Goal: Task Accomplishment & Management: Use online tool/utility

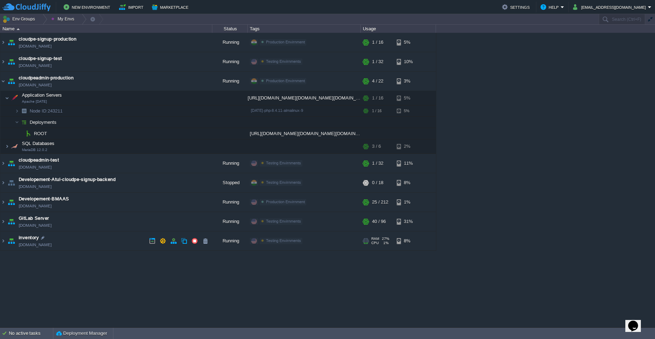
click at [99, 239] on td "inventory [DOMAIN_NAME]" at bounding box center [106, 241] width 212 height 19
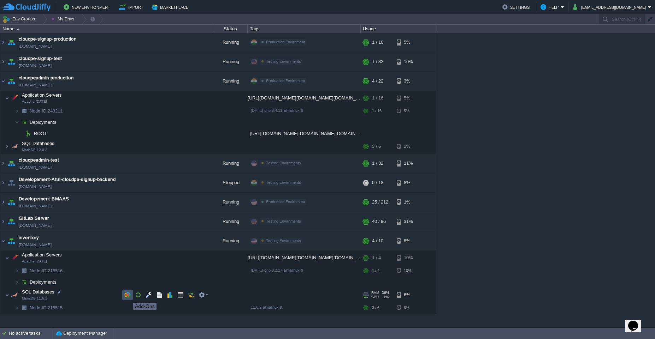
click at [128, 297] on button "button" at bounding box center [127, 295] width 6 height 6
click at [129, 311] on td at bounding box center [127, 308] width 11 height 11
click at [151, 259] on button "button" at bounding box center [149, 258] width 6 height 6
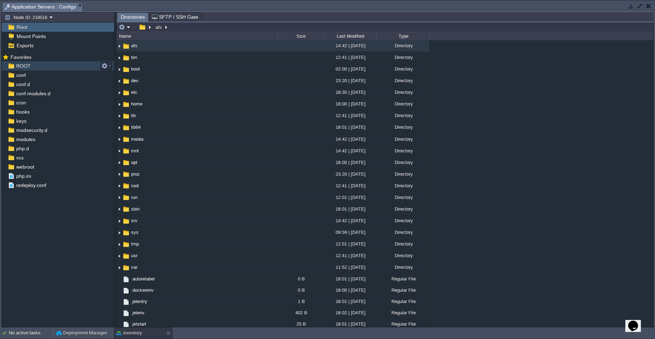
click at [20, 69] on div "ROOT" at bounding box center [58, 65] width 112 height 9
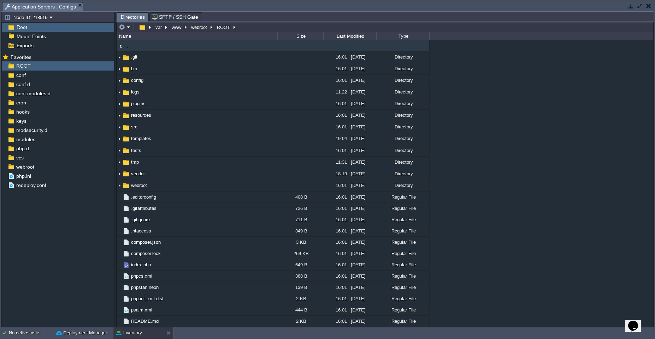
click at [136, 339] on div "No active tasks Deployment Manager inventory" at bounding box center [327, 334] width 655 height 12
click at [136, 336] on button "inventory" at bounding box center [129, 333] width 26 height 7
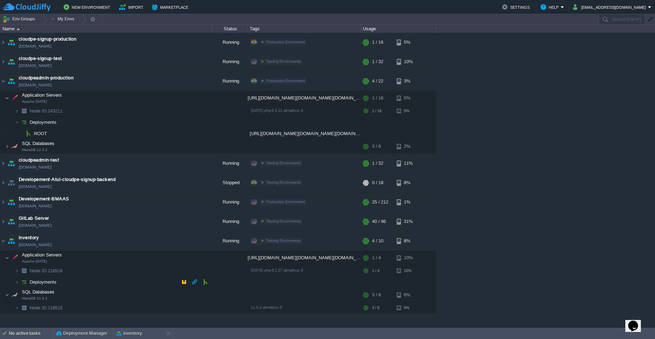
click at [119, 279] on td "Deployments" at bounding box center [106, 282] width 212 height 11
click at [186, 295] on button "button" at bounding box center [184, 293] width 6 height 6
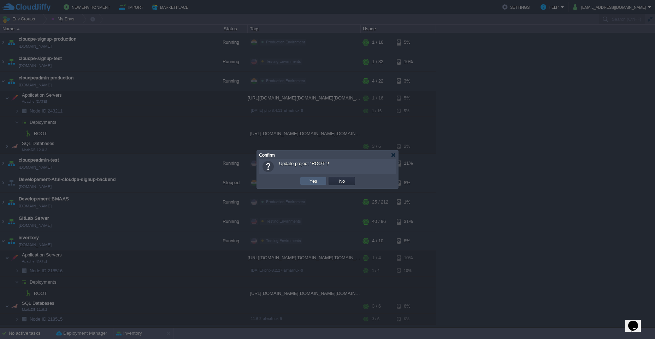
click at [311, 180] on button "Yes" at bounding box center [313, 181] width 12 height 6
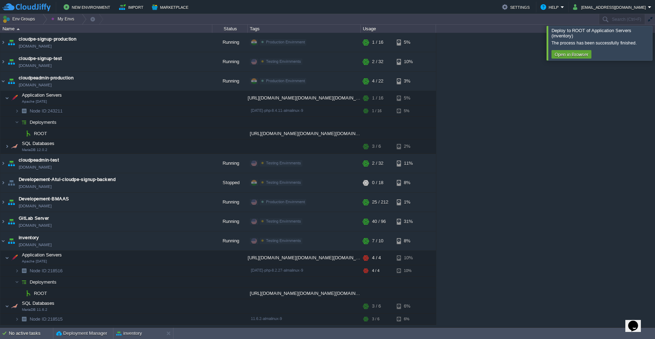
click at [654, 38] on div at bounding box center [663, 43] width 0 height 34
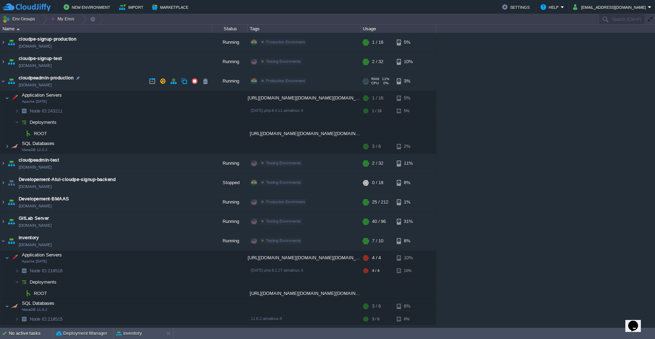
click at [120, 82] on td "cloudpeadmin-production [DOMAIN_NAME]" at bounding box center [106, 81] width 212 height 19
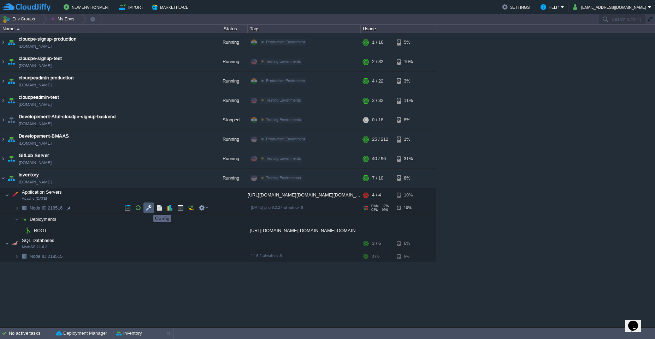
click at [148, 209] on button "button" at bounding box center [149, 208] width 6 height 6
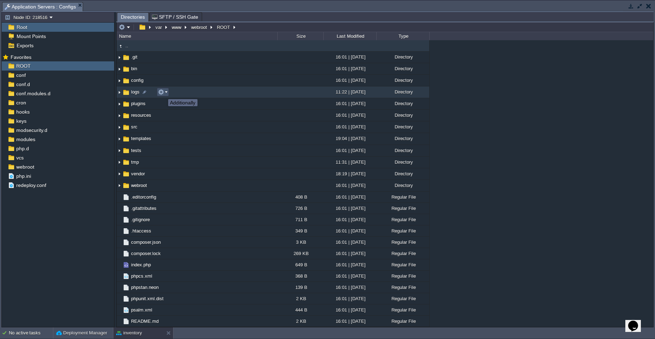
click at [163, 93] on button "button" at bounding box center [161, 92] width 6 height 6
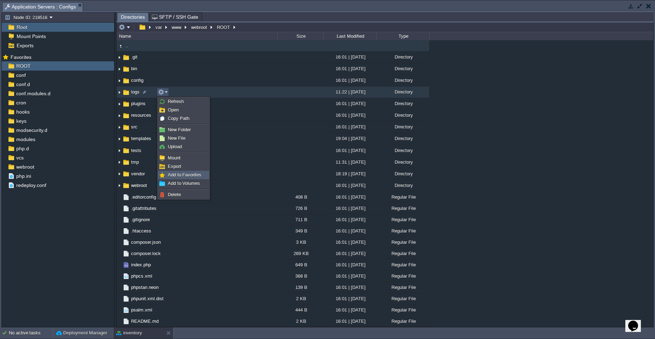
click at [177, 174] on span "Add to Favorites" at bounding box center [185, 174] width 34 height 5
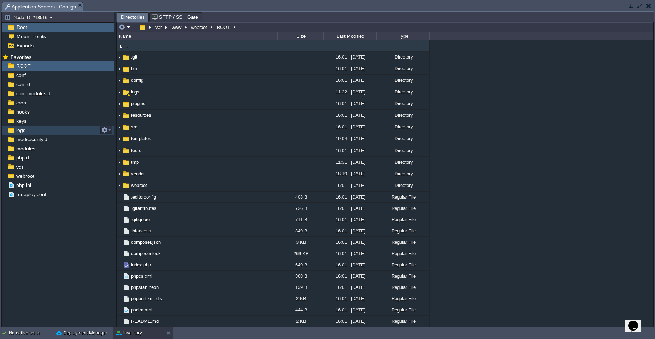
click at [41, 128] on div "logs" at bounding box center [58, 130] width 112 height 9
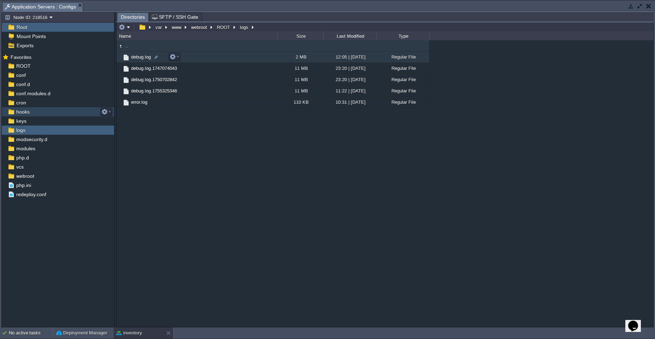
click at [233, 56] on td "debug.log" at bounding box center [197, 57] width 161 height 11
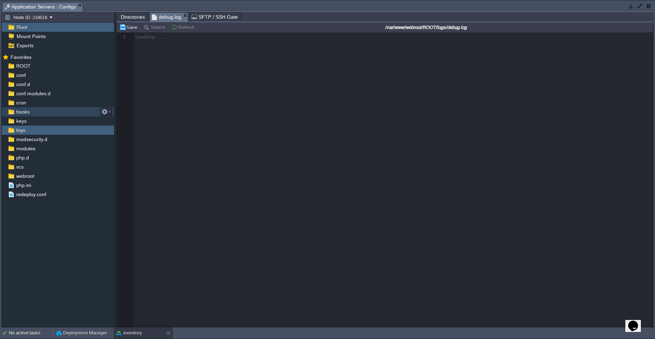
click at [132, 17] on span "Directories" at bounding box center [133, 17] width 24 height 8
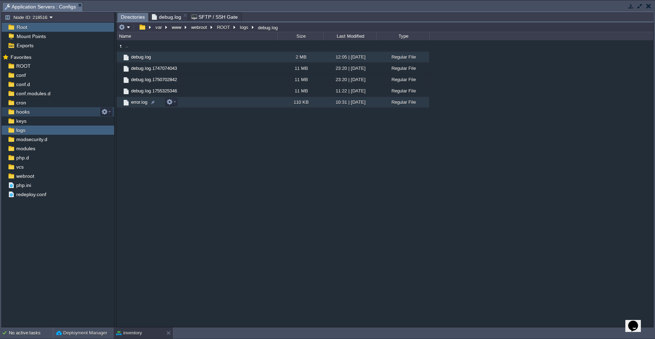
click at [220, 100] on td "error.log" at bounding box center [197, 102] width 161 height 11
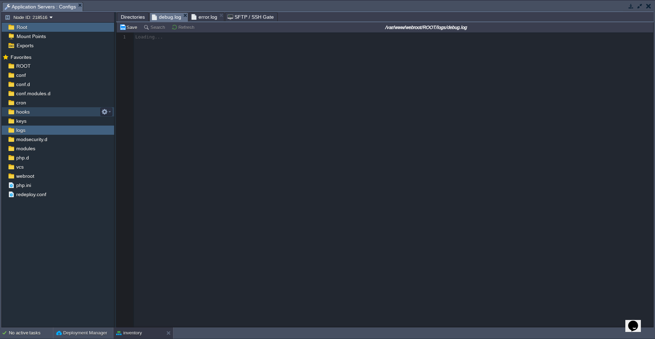
click at [161, 16] on span "debug.log" at bounding box center [166, 17] width 29 height 9
click at [127, 19] on span "Directories" at bounding box center [133, 17] width 24 height 8
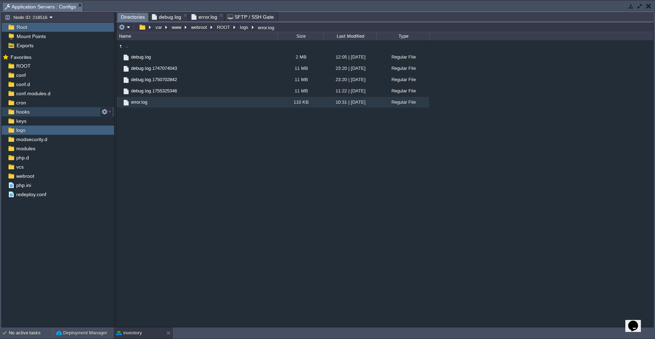
click at [227, 183] on div ".. debug.log 2 MB 12:05 | [DATE] Regular File debug.log.1747074043 11 MB 23:20 …" at bounding box center [385, 183] width 537 height 287
click at [169, 16] on span "debug.log" at bounding box center [166, 17] width 29 height 8
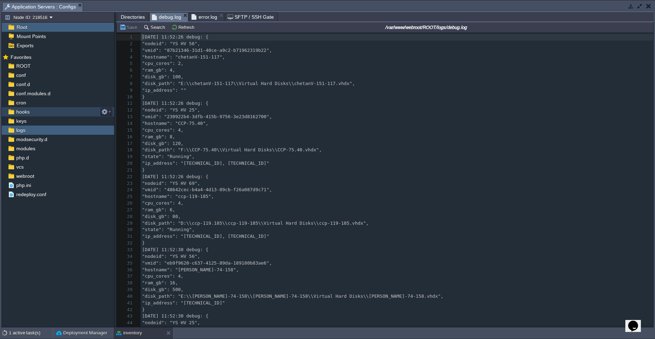
scroll to position [2, 0]
click at [169, 16] on span "debug.log" at bounding box center [166, 17] width 29 height 9
click at [206, 19] on span "error.log" at bounding box center [204, 17] width 26 height 8
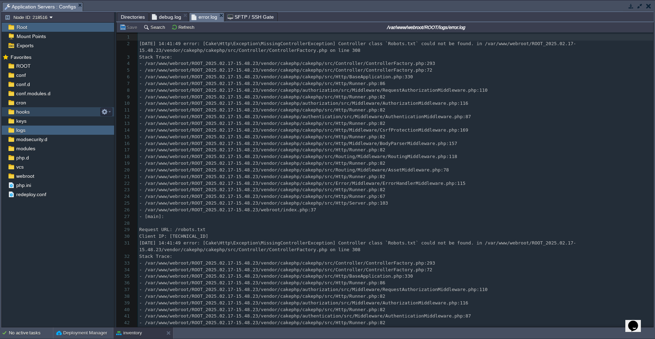
click at [282, 66] on div "1442 1 ​ 2 [DATE] 14:41:49 error: [Cake\Http\Exception\MissingControllerExcepti…" at bounding box center [395, 214] width 515 height 360
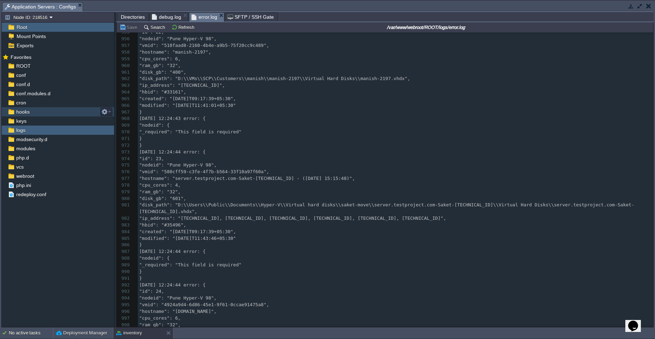
scroll to position [0, 0]
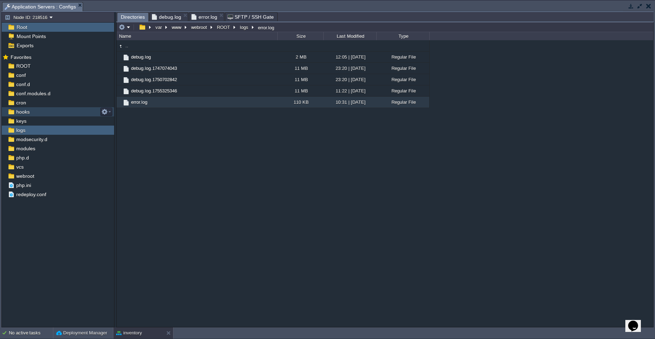
click at [136, 18] on span "Directories" at bounding box center [133, 17] width 24 height 9
click at [174, 103] on em at bounding box center [171, 102] width 10 height 6
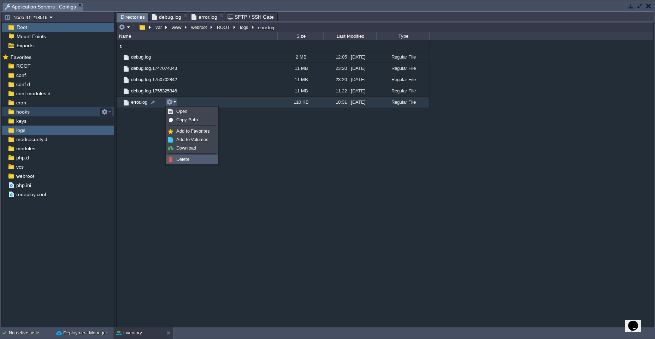
click at [184, 160] on span "Delete" at bounding box center [182, 159] width 13 height 5
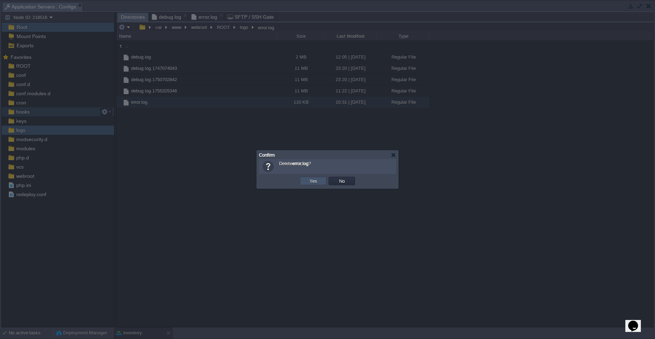
click at [318, 180] on button "Yes" at bounding box center [313, 181] width 12 height 6
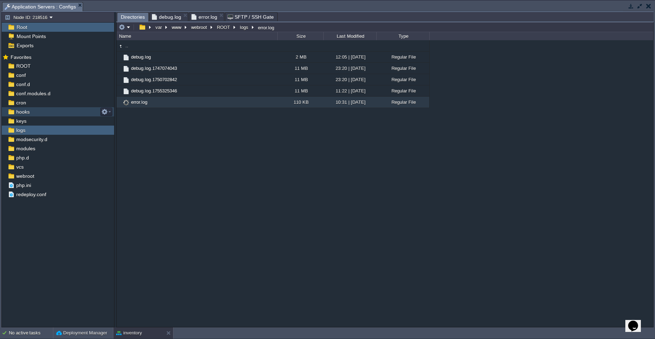
click at [216, 16] on em "error.log" at bounding box center [207, 17] width 32 height 8
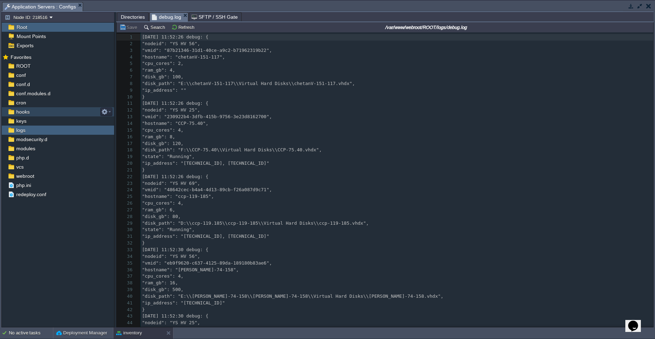
click at [166, 18] on span "debug.log" at bounding box center [166, 17] width 29 height 9
click at [292, 115] on pre ""vmid": "230922b4-3dfb-415b-9756-3e23d8162700"," at bounding box center [397, 117] width 513 height 7
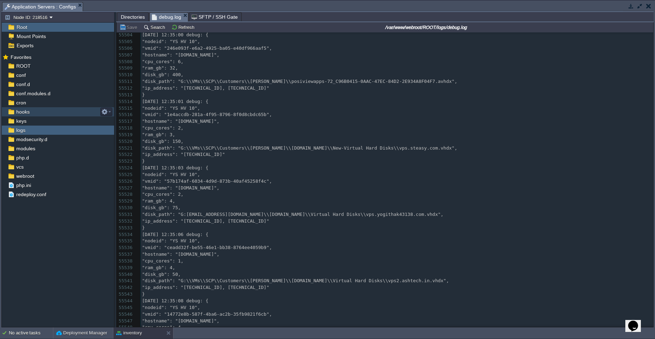
scroll to position [369428, 0]
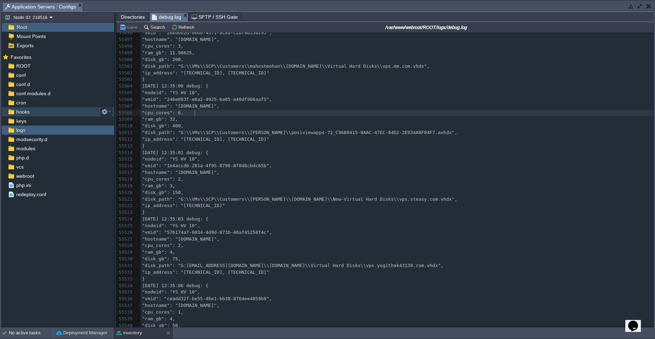
click at [272, 114] on pre ""cpu_cores": 6," at bounding box center [397, 113] width 513 height 7
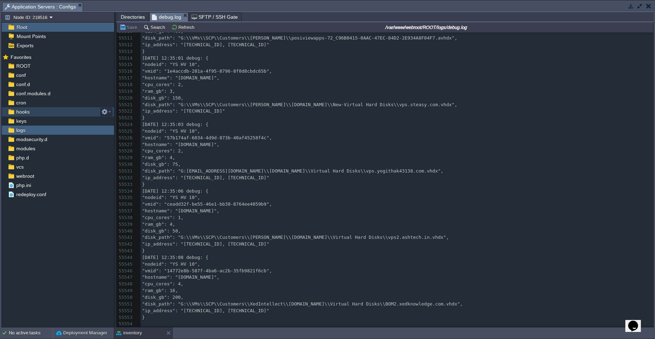
scroll to position [369470, 0]
click at [166, 285] on span ""cpu_cores": 4," at bounding box center [162, 284] width 41 height 5
type textarea "cpu_cores"
click at [290, 106] on span ""disk_path": "G:\\VMs\\SCP\\Customers\\[PERSON_NAME]\\[DOMAIN_NAME]\\New-Virtua…" at bounding box center [299, 104] width 315 height 5
click at [348, 95] on pre ""ram_gb": 3," at bounding box center [397, 91] width 513 height 7
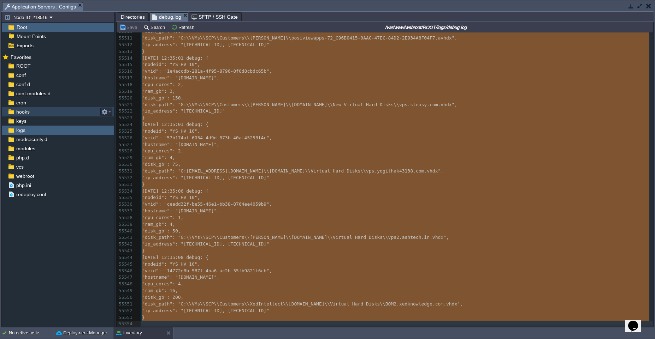
type textarea "-"
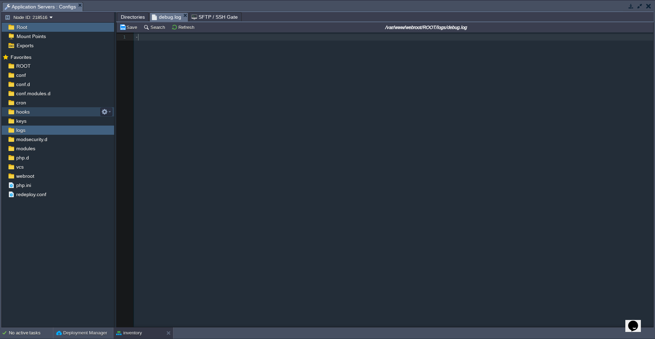
scroll to position [0, 0]
click at [137, 334] on button "inventory" at bounding box center [129, 333] width 26 height 7
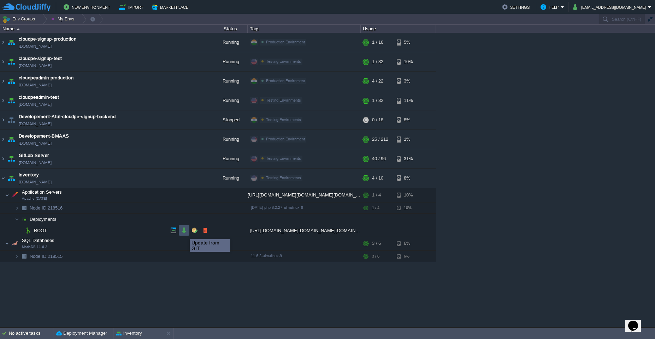
click at [184, 233] on button "button" at bounding box center [184, 230] width 6 height 6
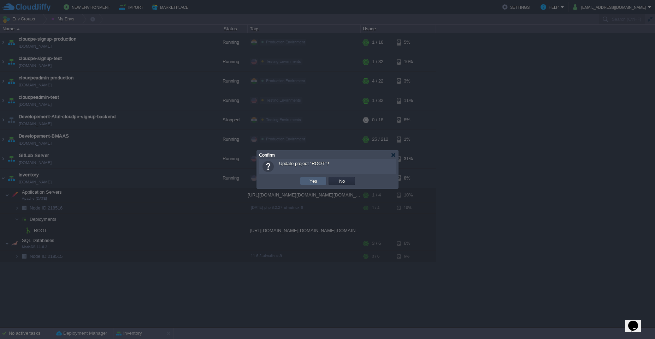
click at [310, 182] on button "Yes" at bounding box center [313, 181] width 12 height 6
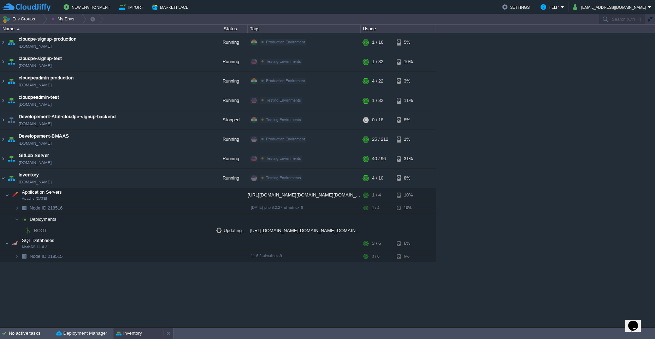
click at [133, 334] on button "inventory" at bounding box center [129, 333] width 26 height 7
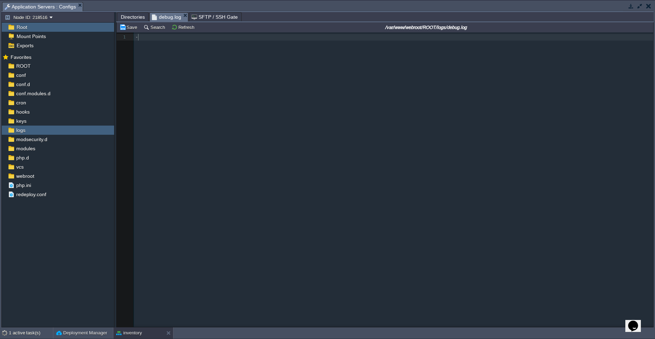
scroll to position [2, 3]
click at [263, 192] on div "xxxxxxxxxx 1 [DATE] 11:52:26 debug: { 1 -" at bounding box center [390, 185] width 547 height 306
type textarea "-"
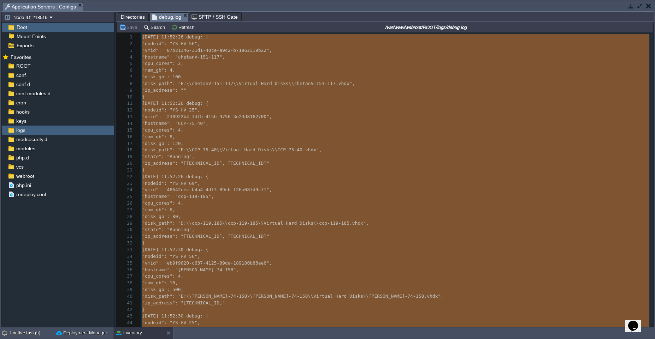
scroll to position [1, 0]
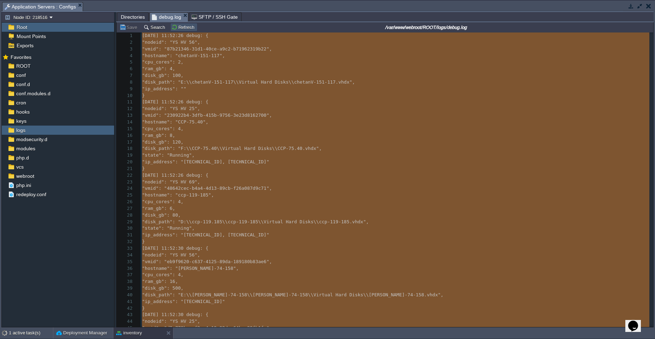
click at [185, 25] on button "Refresh" at bounding box center [183, 27] width 25 height 6
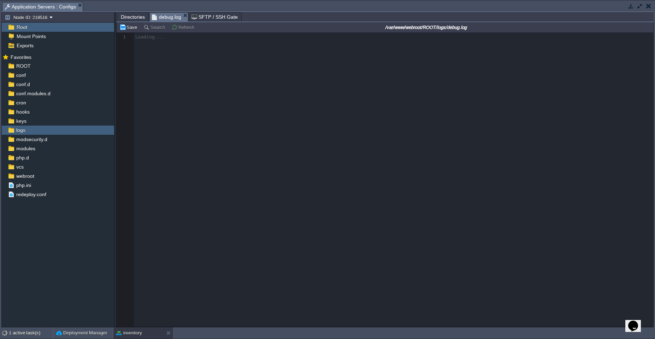
scroll to position [0, 0]
click at [134, 339] on div "1 active task(s) Deployment Manager inventory" at bounding box center [327, 334] width 655 height 12
click at [152, 331] on div "inventory" at bounding box center [138, 333] width 50 height 11
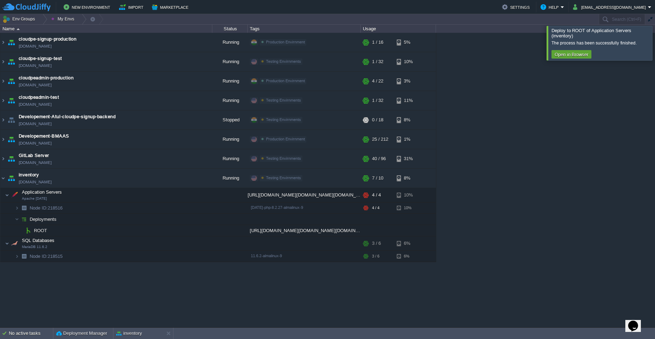
click at [654, 44] on div at bounding box center [663, 43] width 0 height 34
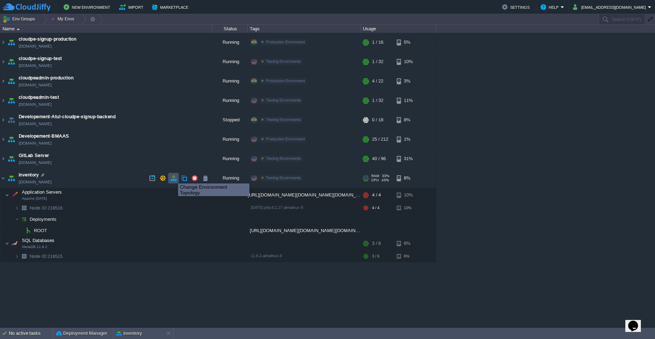
click at [173, 177] on button "button" at bounding box center [173, 178] width 6 height 6
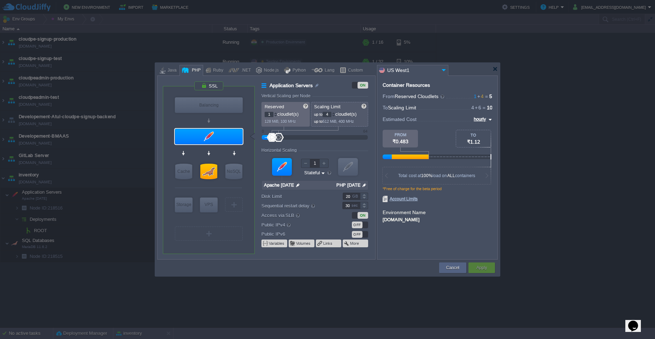
click at [271, 113] on input "1" at bounding box center [269, 114] width 9 height 5
type input "4"
type input "32"
click at [485, 270] on button "Apply" at bounding box center [481, 268] width 11 height 7
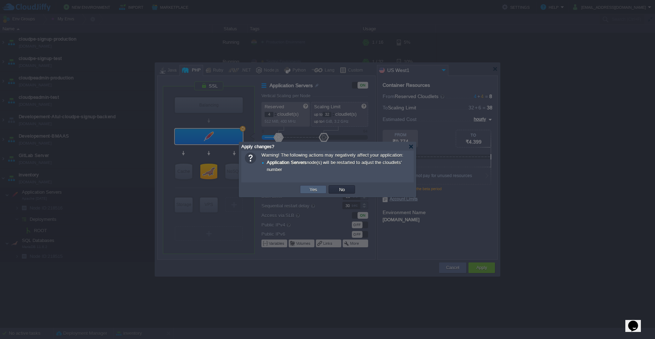
click at [319, 190] on button "Yes" at bounding box center [313, 189] width 12 height 6
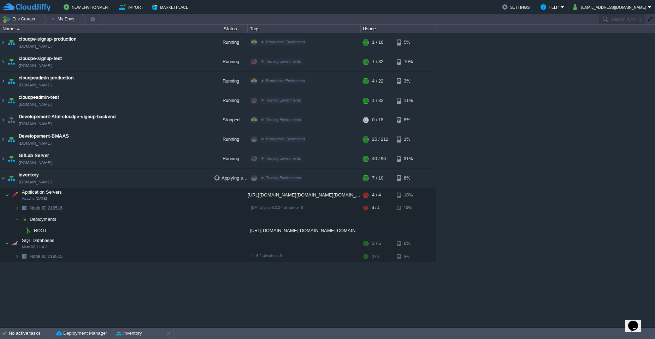
click at [528, 162] on div "cloudpe website -developemeny environment [DOMAIN_NAME] Running [PERSON_NAME] +…" at bounding box center [327, 180] width 655 height 295
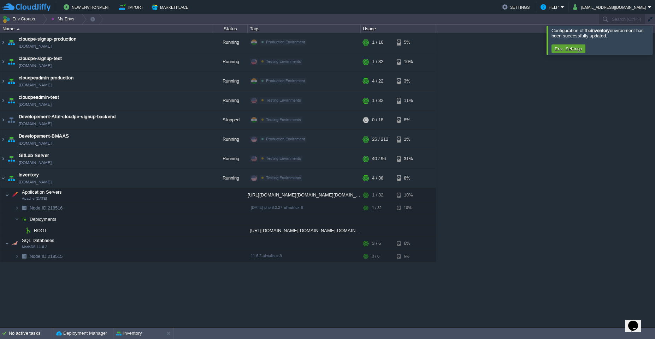
click at [654, 40] on div at bounding box center [663, 40] width 0 height 29
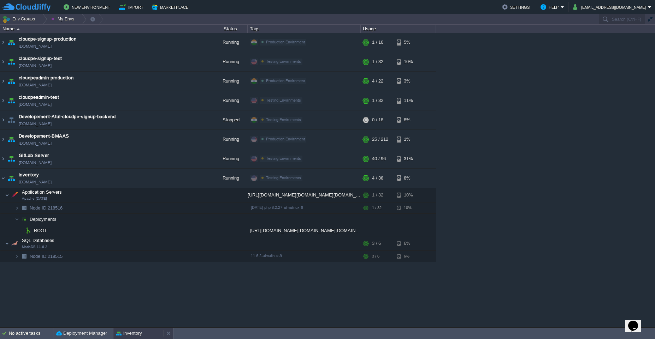
click at [130, 333] on button "inventory" at bounding box center [129, 333] width 26 height 7
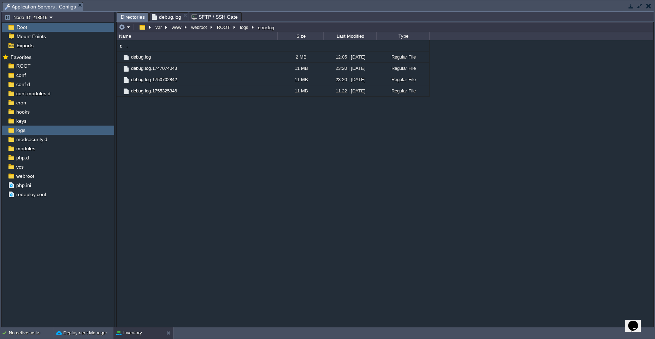
click at [134, 18] on span "Directories" at bounding box center [133, 17] width 24 height 9
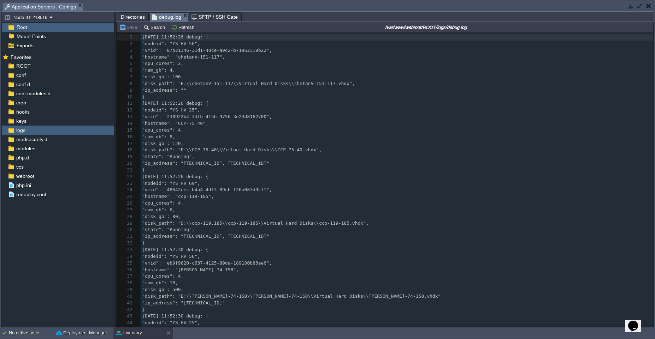
click at [155, 16] on span "debug.log" at bounding box center [166, 17] width 29 height 9
click at [257, 157] on pre ""state": "Running"," at bounding box center [397, 157] width 513 height 7
click at [134, 334] on button "inventory" at bounding box center [129, 333] width 26 height 7
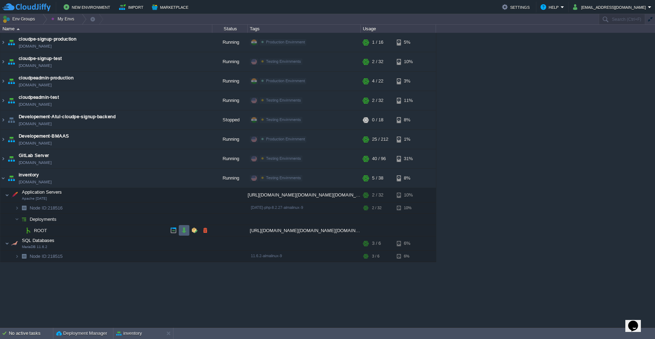
click at [181, 234] on td at bounding box center [184, 230] width 11 height 11
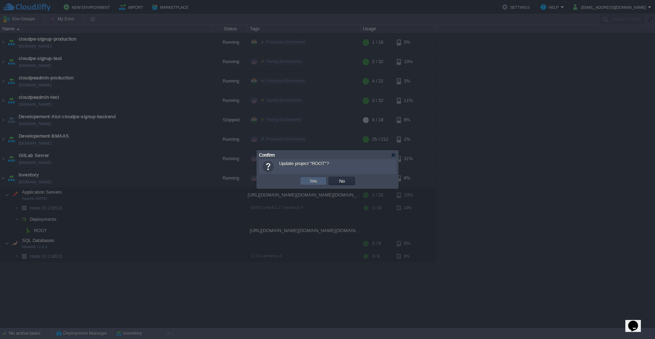
click at [317, 183] on button "Yes" at bounding box center [313, 181] width 12 height 6
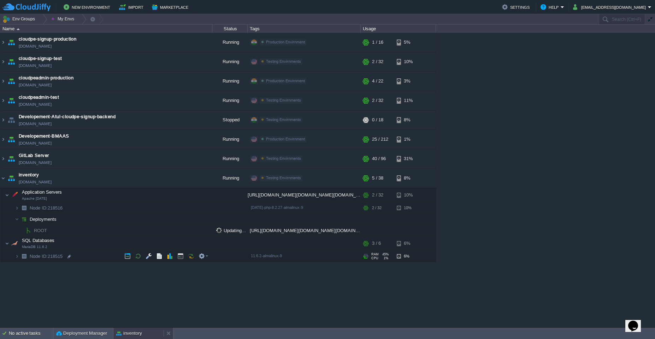
click at [138, 337] on div "inventory" at bounding box center [138, 333] width 50 height 11
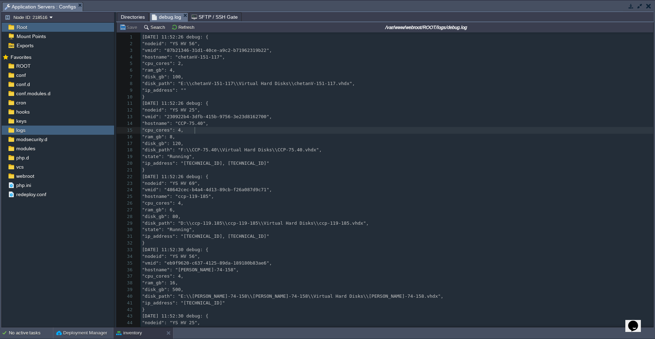
scroll to position [2, 0]
click at [260, 129] on pre ""cpu_cores": 4," at bounding box center [397, 130] width 513 height 7
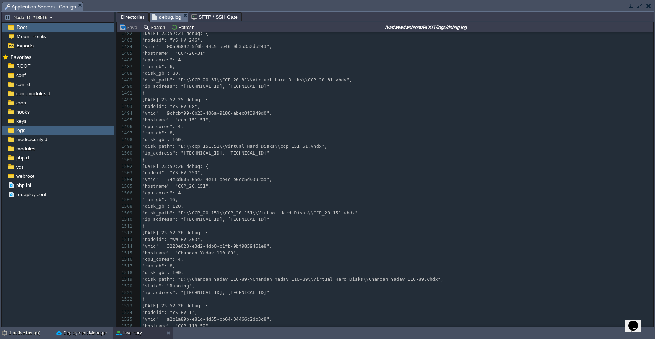
scroll to position [9711, 0]
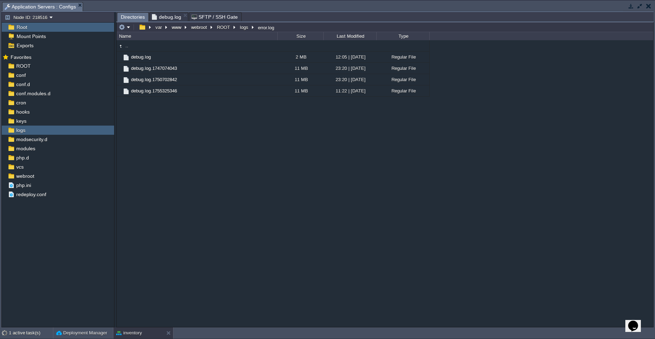
click at [136, 19] on span "Directories" at bounding box center [133, 17] width 24 height 9
click at [157, 58] on div at bounding box center [156, 57] width 6 height 6
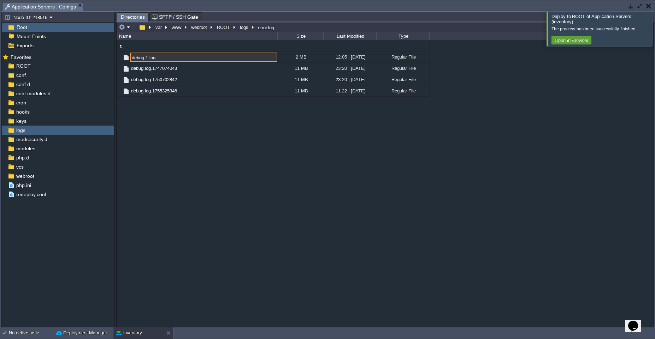
type input "debug-1.log"
click at [654, 33] on div at bounding box center [663, 29] width 0 height 34
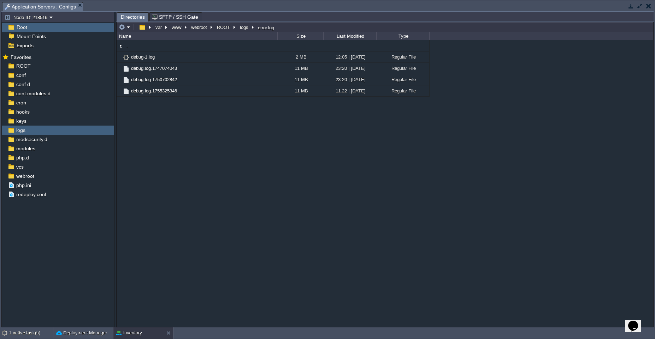
click at [402, 268] on div ".. debug-1.log 2 MB 12:05 | [DATE] Regular File debug.log.1747074043 11 MB 23:2…" at bounding box center [385, 183] width 537 height 287
click at [211, 57] on td "debug-1.log" at bounding box center [197, 57] width 161 height 11
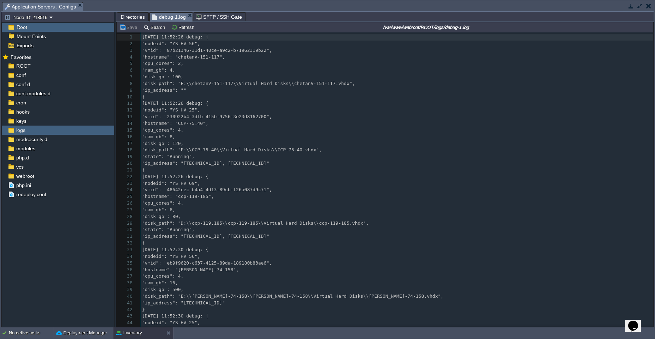
scroll to position [2, 0]
click at [136, 336] on button "inventory" at bounding box center [129, 333] width 26 height 7
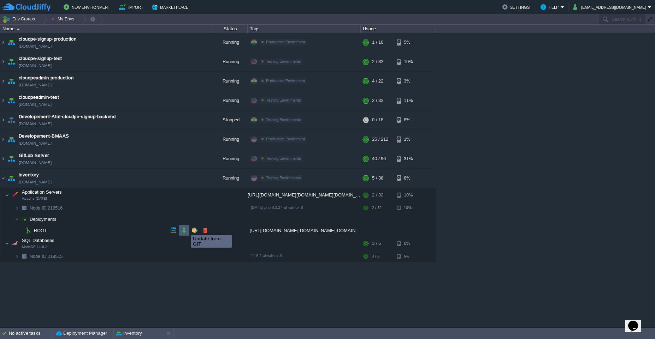
click at [184, 230] on button "button" at bounding box center [184, 230] width 6 height 6
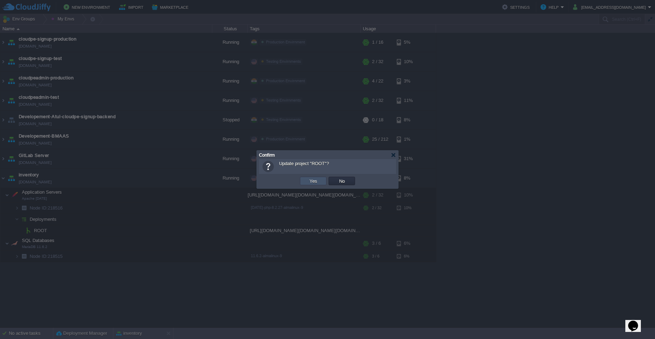
click at [309, 180] on button "Yes" at bounding box center [313, 181] width 12 height 6
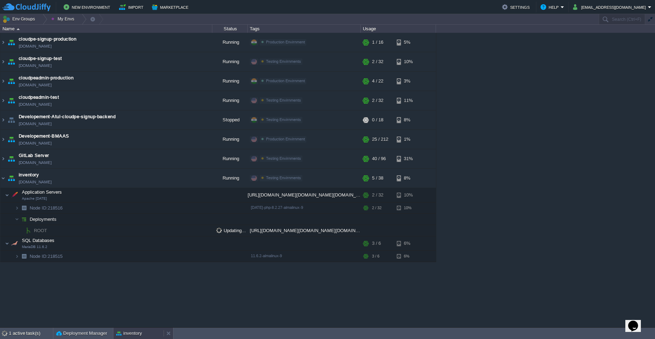
click at [125, 333] on button "inventory" at bounding box center [129, 333] width 26 height 7
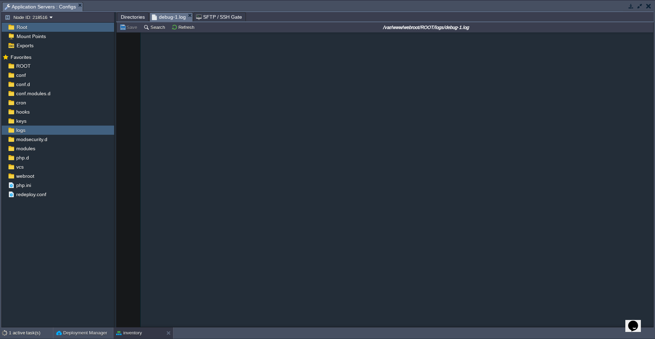
scroll to position [0, 0]
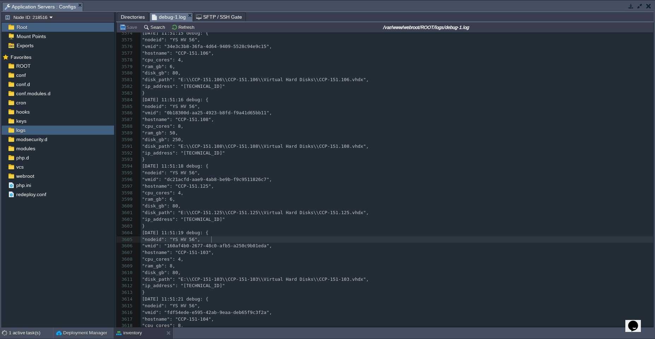
click at [224, 239] on pre ""nodeid": "YS HV 56"," at bounding box center [397, 240] width 513 height 7
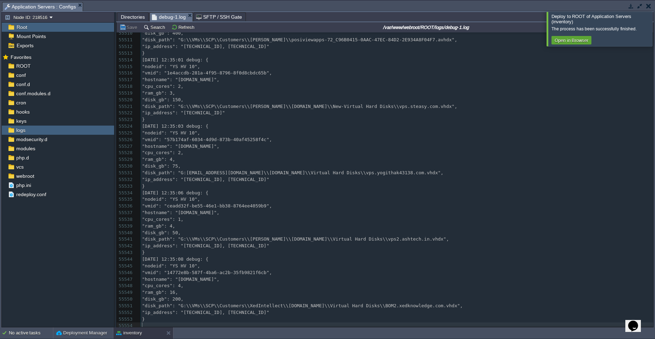
click at [654, 35] on div at bounding box center [663, 29] width 0 height 34
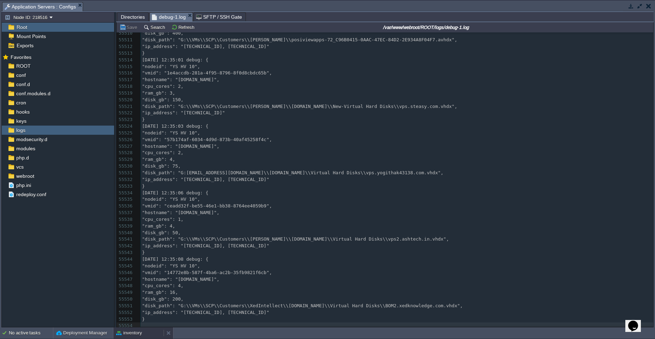
click at [133, 335] on button "inventory" at bounding box center [129, 333] width 26 height 7
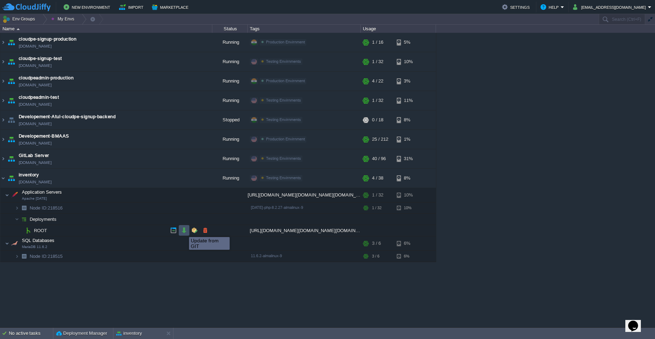
click at [184, 231] on button "button" at bounding box center [184, 230] width 6 height 6
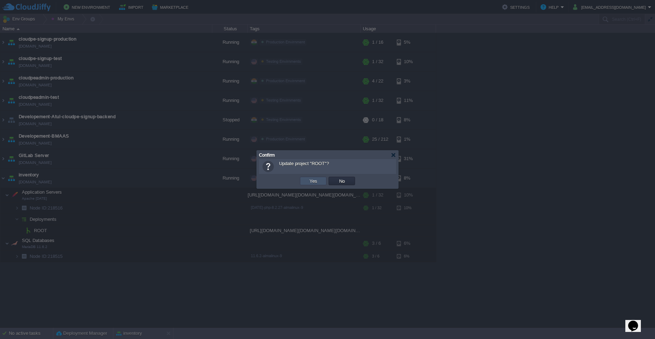
click at [314, 182] on button "Yes" at bounding box center [313, 181] width 12 height 6
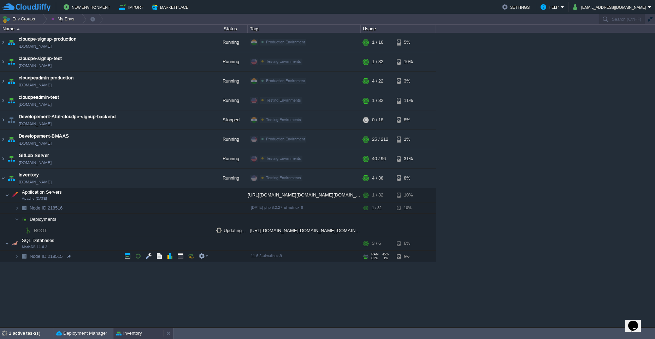
click at [121, 338] on div "inventory" at bounding box center [138, 333] width 50 height 11
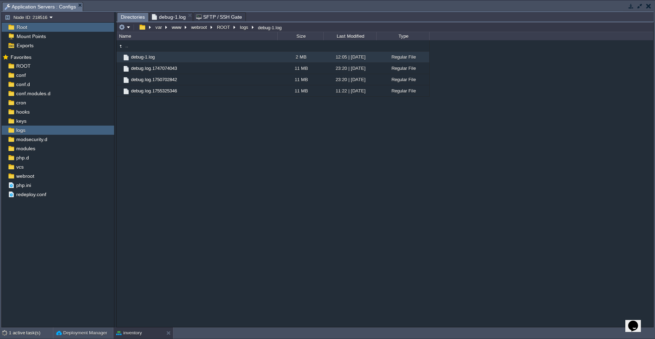
click at [134, 17] on span "Directories" at bounding box center [133, 17] width 24 height 9
click at [130, 27] on em at bounding box center [125, 27] width 12 height 6
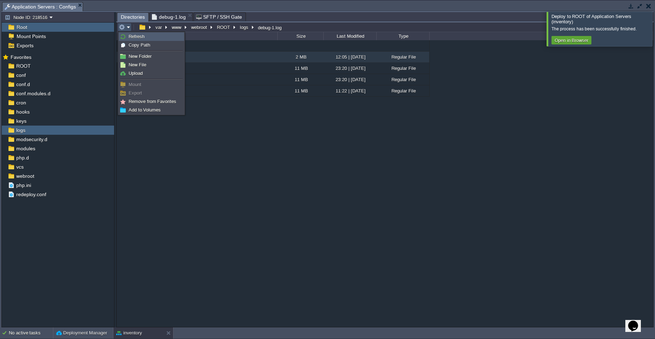
click at [146, 37] on link "Refresh" at bounding box center [151, 37] width 65 height 8
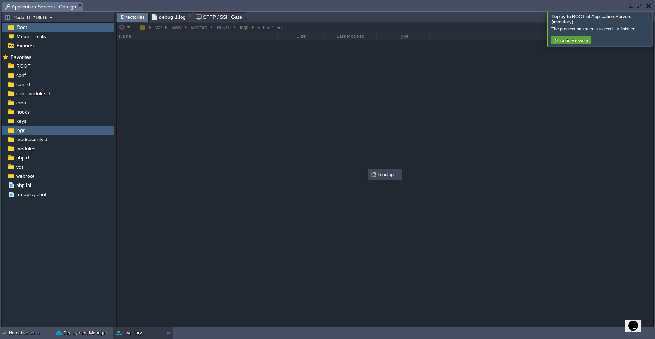
click at [654, 24] on div at bounding box center [663, 29] width 0 height 34
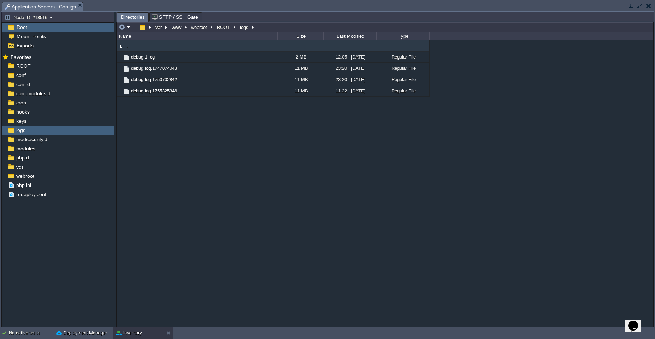
click at [256, 265] on div ".. debug-1.log 2 MB 12:05 | 29 Aug 2025 Regular File debug.log.1747074043 11 MB…" at bounding box center [385, 183] width 537 height 287
click at [135, 336] on button "inventory" at bounding box center [129, 333] width 26 height 7
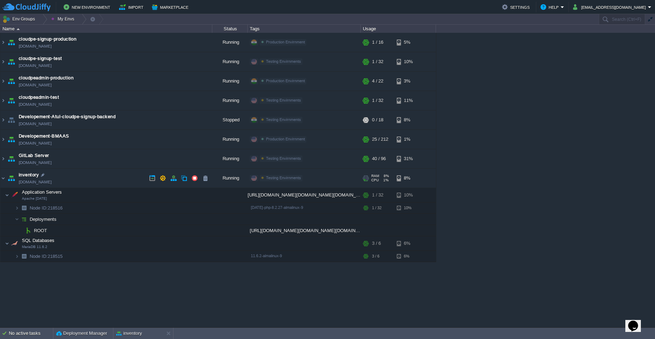
click at [93, 181] on td "inventory [DOMAIN_NAME]" at bounding box center [106, 178] width 212 height 19
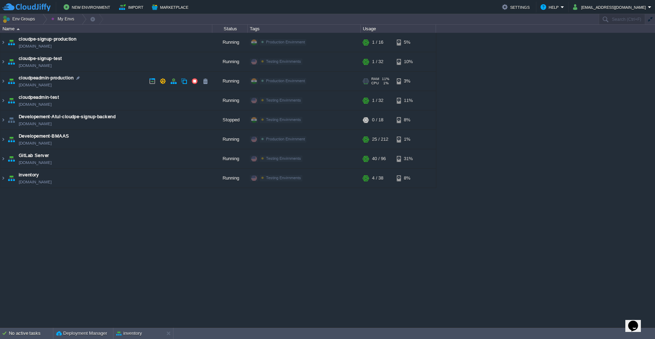
click at [133, 80] on td "cloudpeadmin-production [DOMAIN_NAME]" at bounding box center [106, 81] width 212 height 19
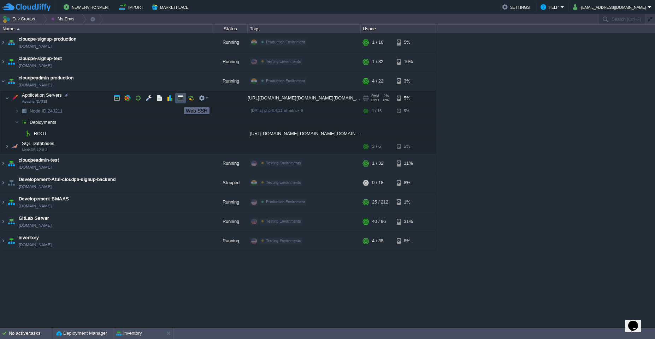
click at [179, 101] on button "button" at bounding box center [180, 98] width 6 height 6
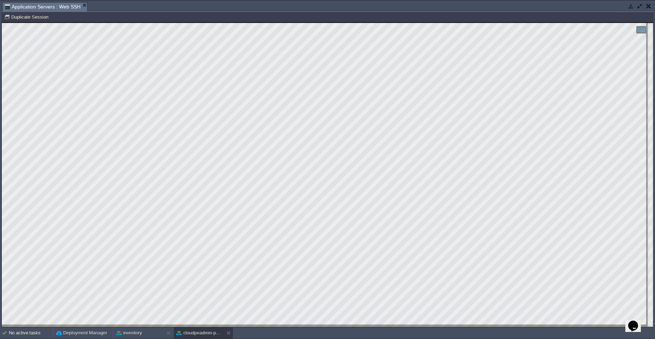
click at [377, 325] on div at bounding box center [327, 175] width 651 height 304
type textarea "bin/cake get_utilization group post,platinum_post,gold_post,diamond_post,silver…"
